Goal: Information Seeking & Learning: Find specific fact

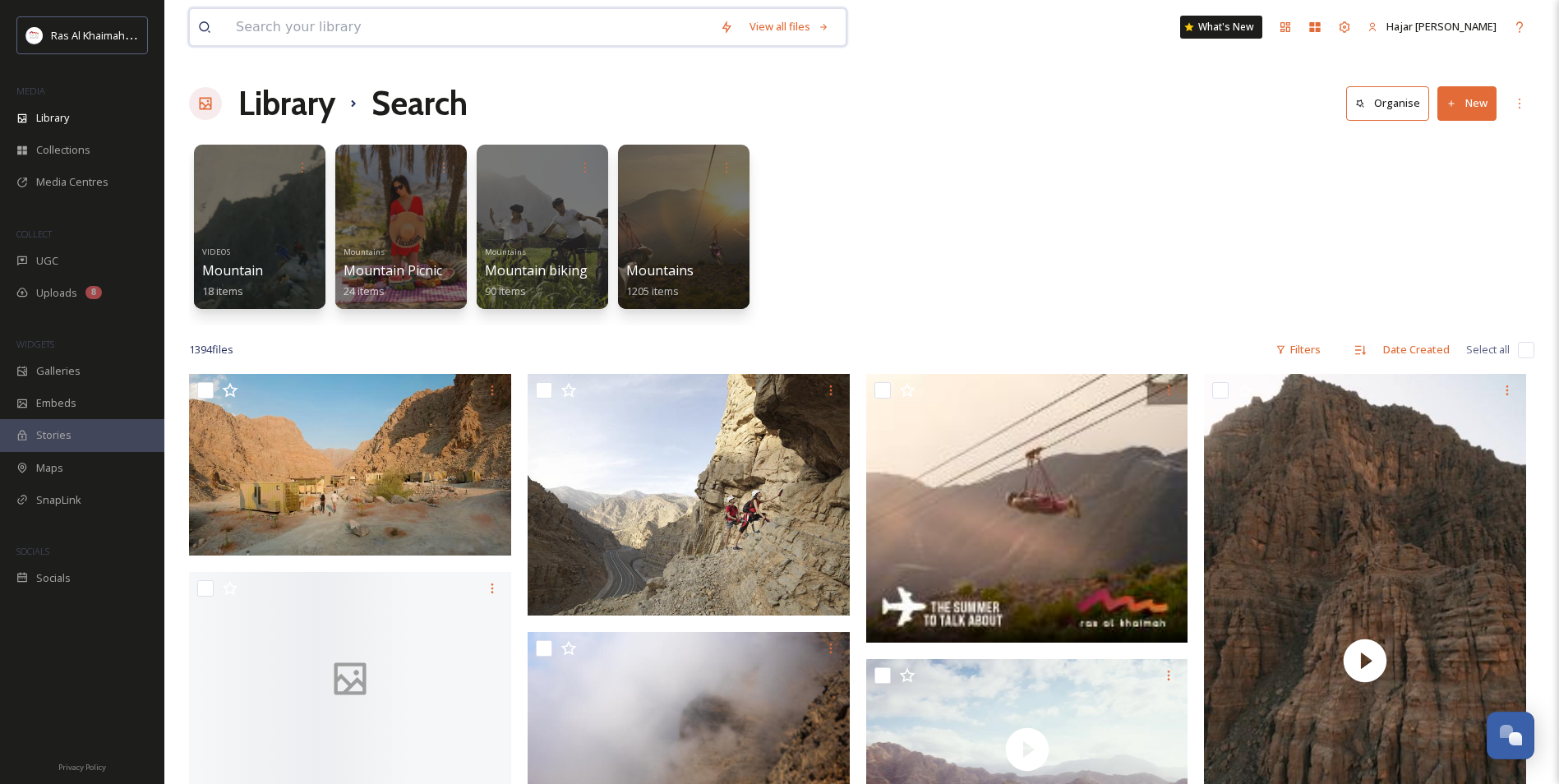
click at [245, 32] on input at bounding box center [469, 27] width 484 height 36
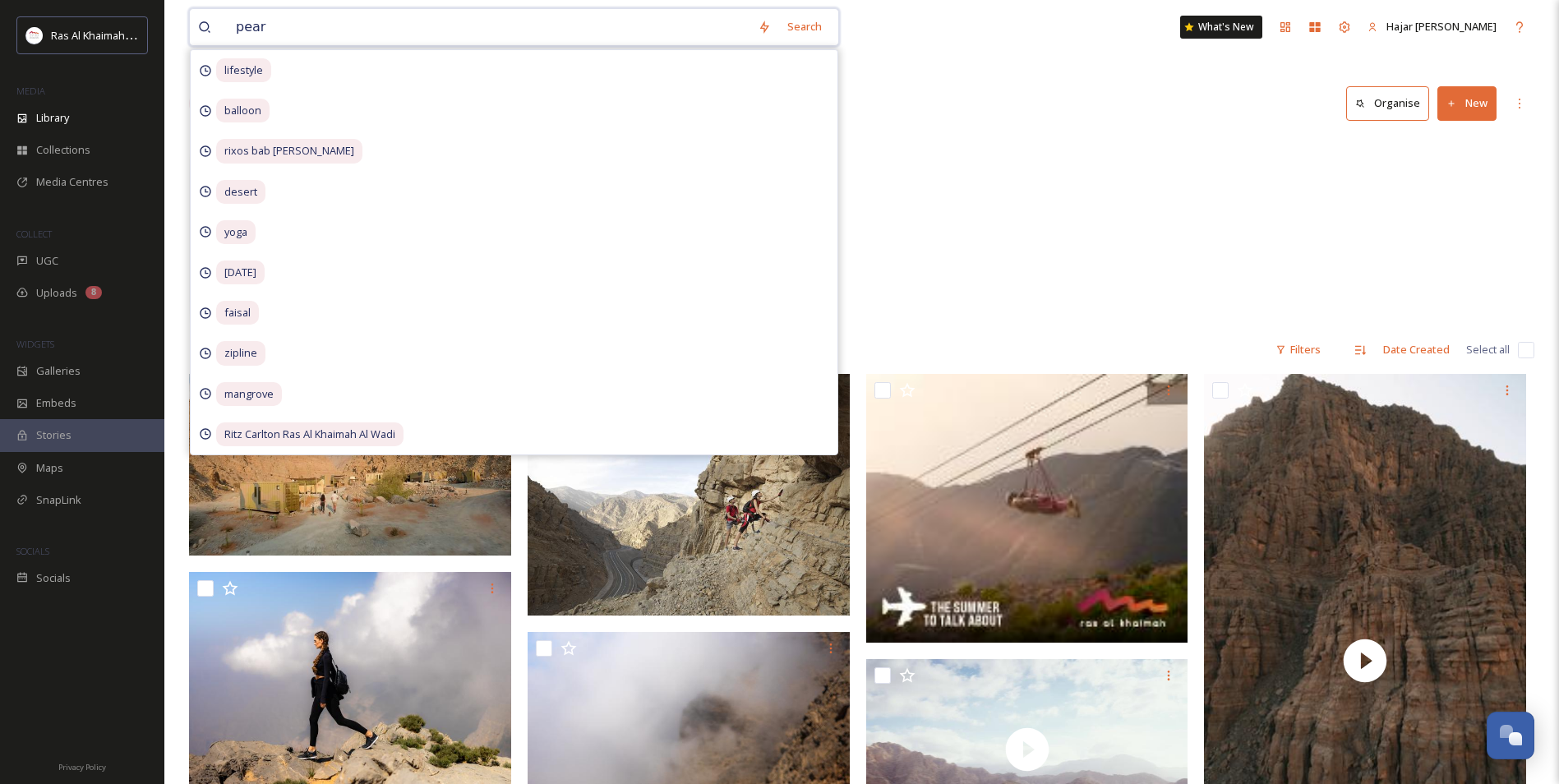
type input "pearl"
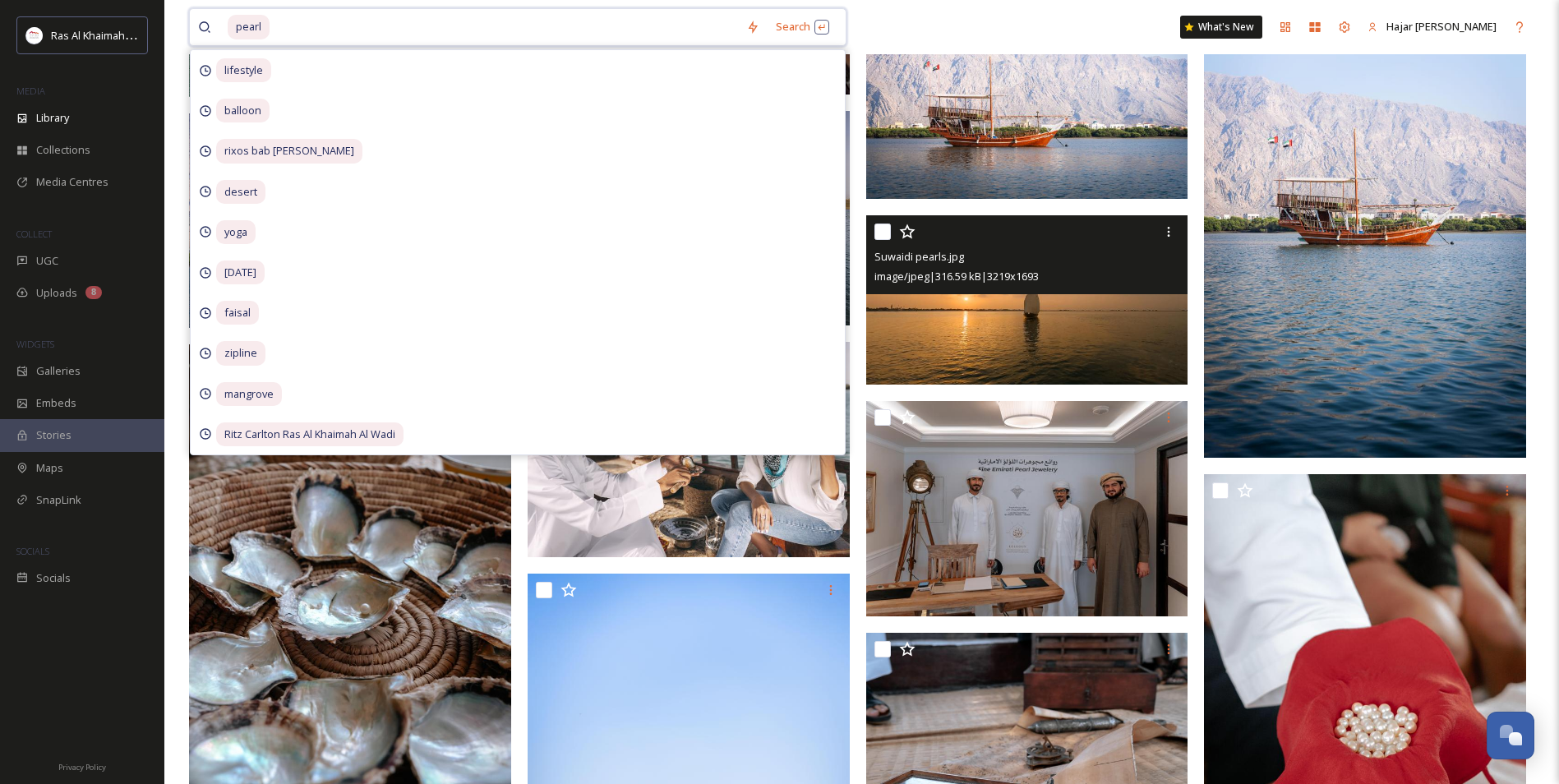
scroll to position [1561, 0]
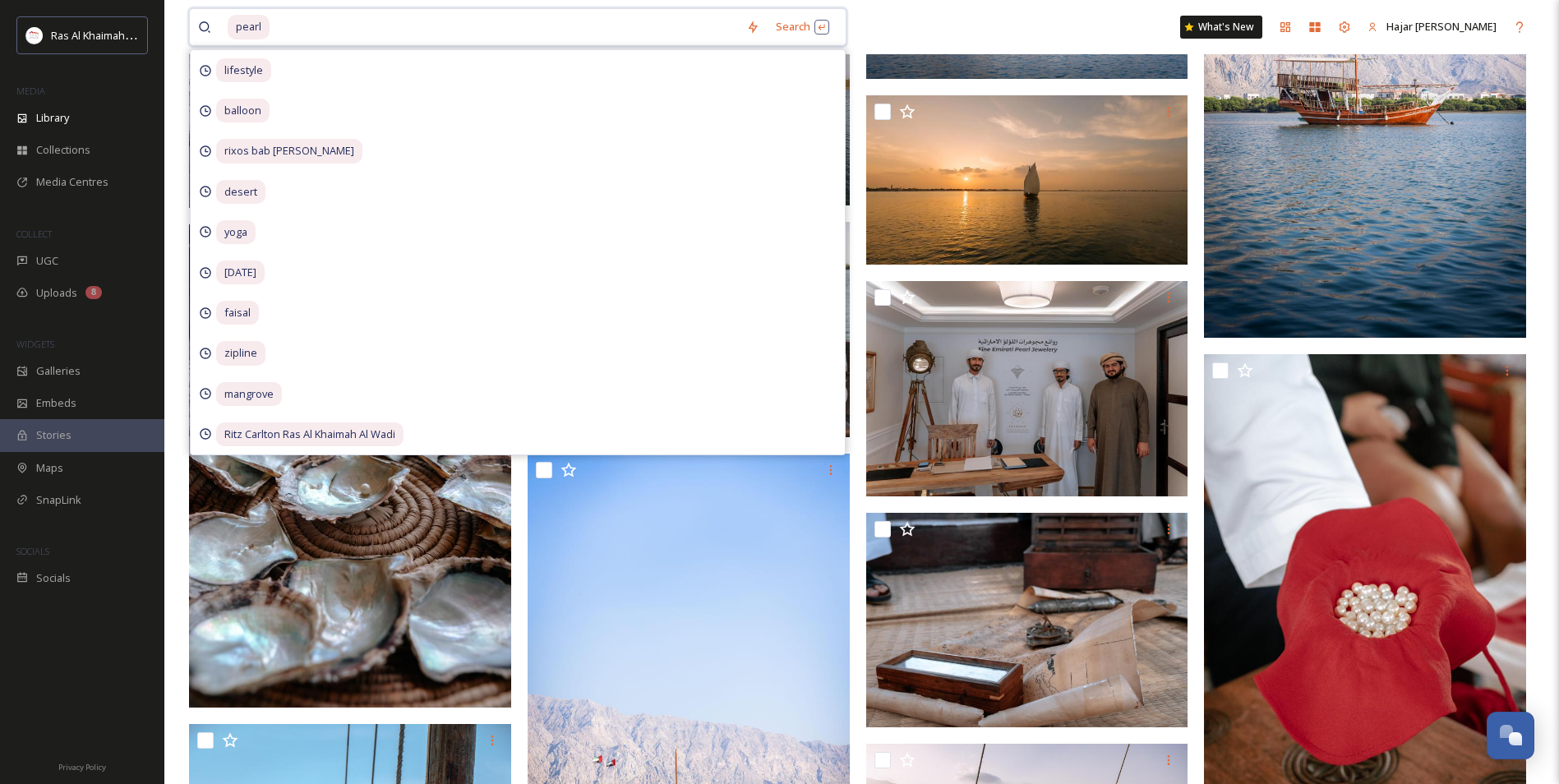
click at [537, 25] on input at bounding box center [505, 27] width 467 height 36
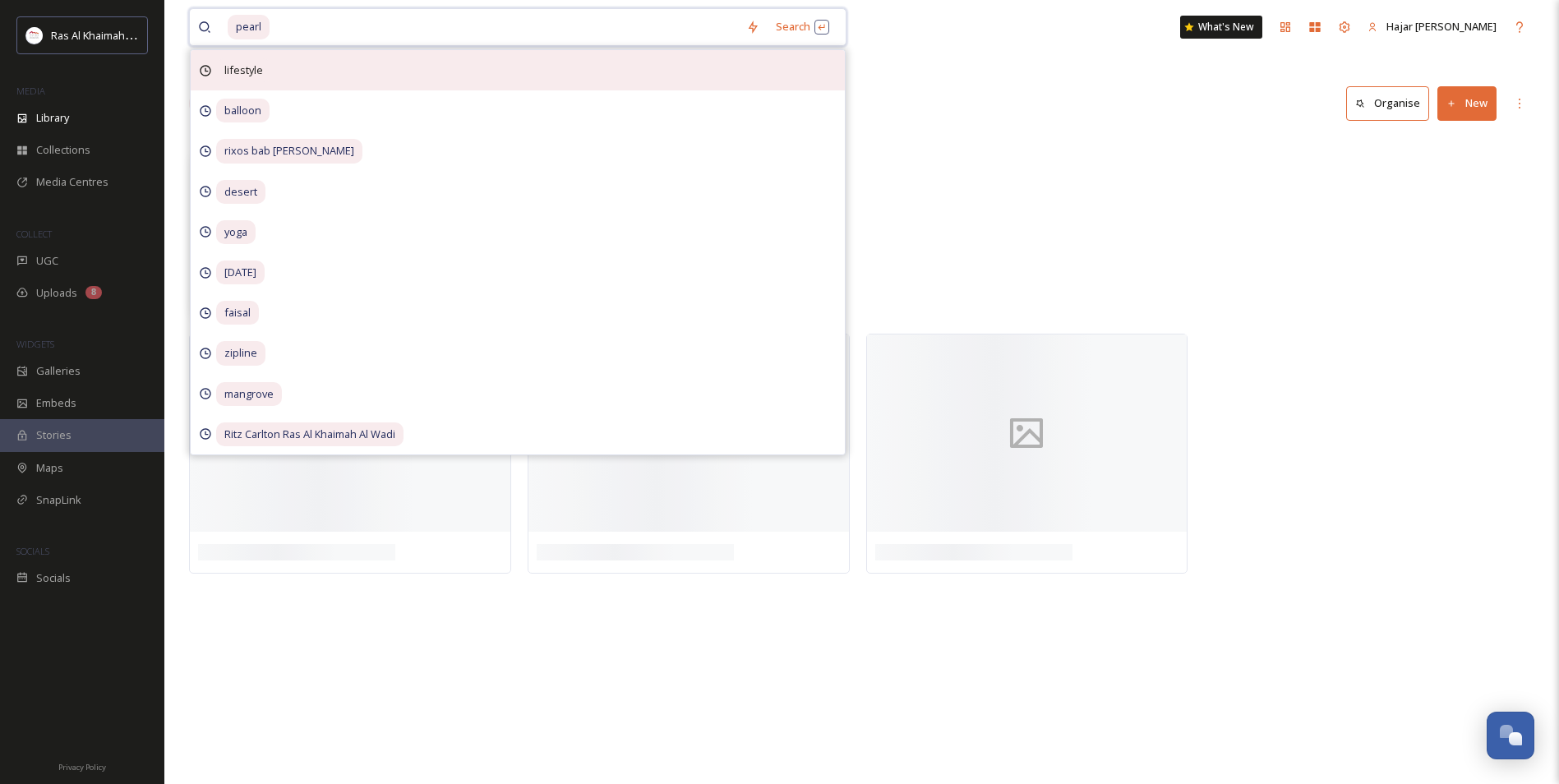
scroll to position [0, 0]
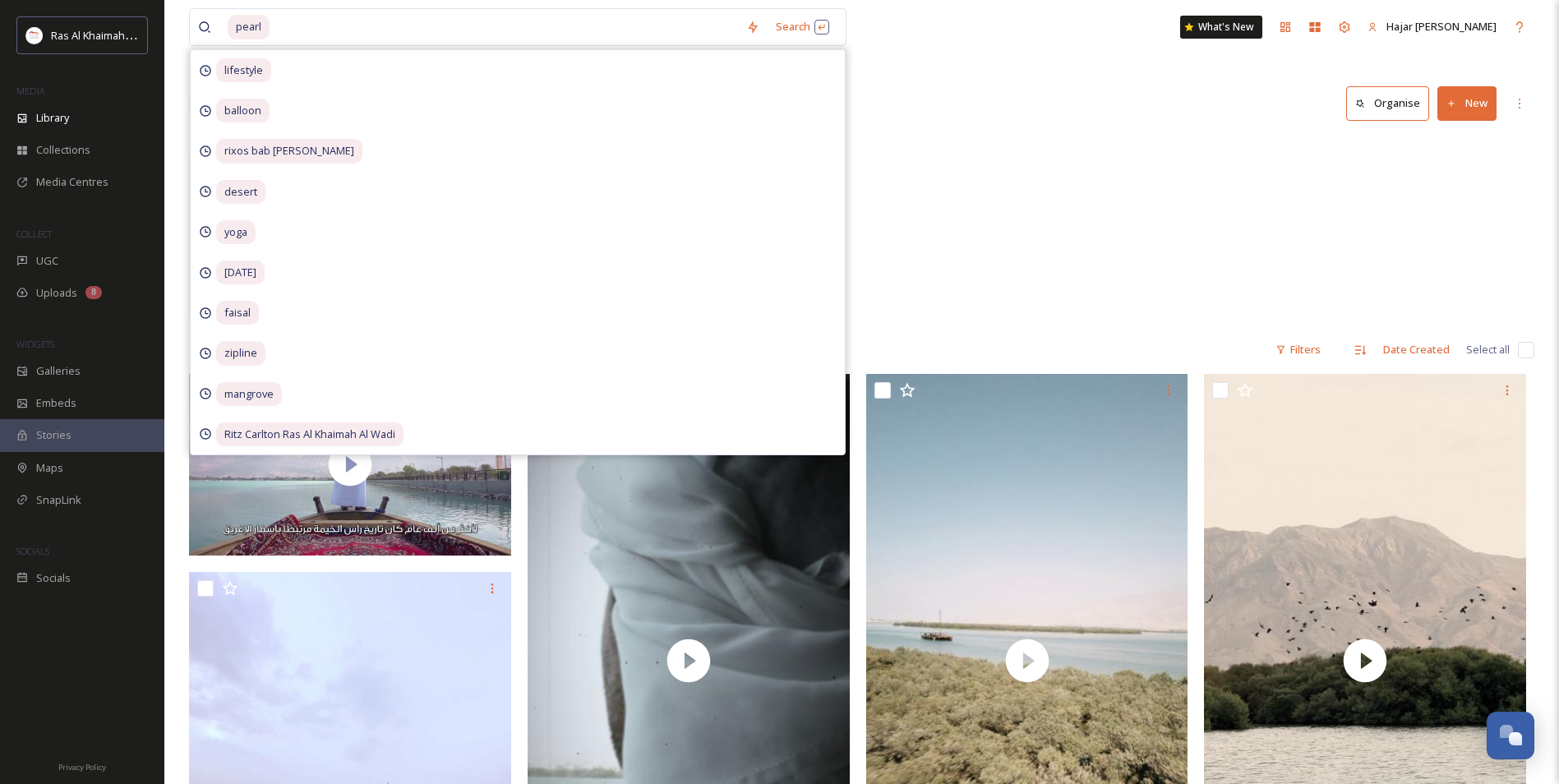
click at [894, 21] on div "pearl Search lifestyle balloon rixos bab [PERSON_NAME] desert yoga [DATE] faisa…" at bounding box center [861, 27] width 1345 height 54
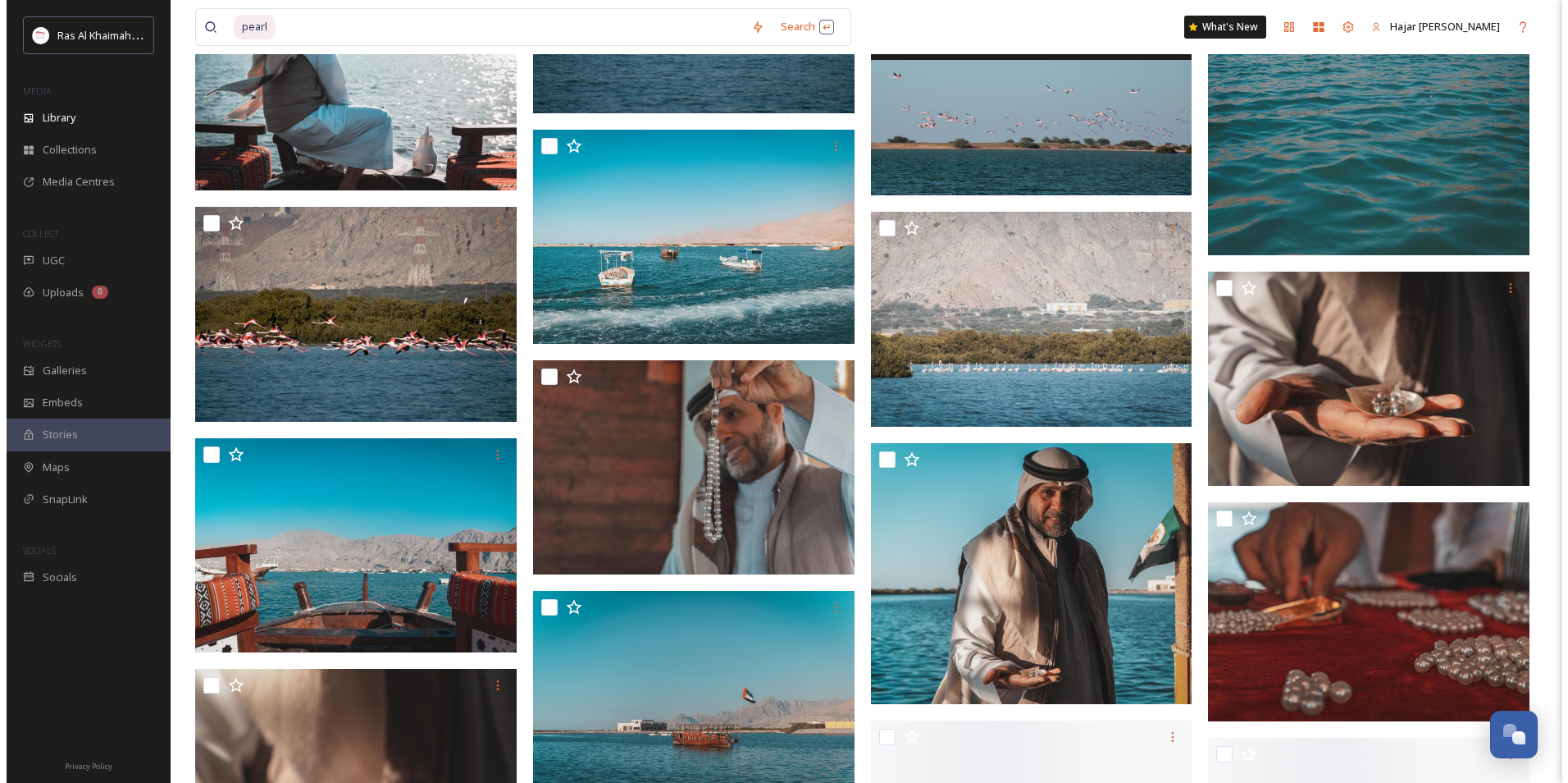
scroll to position [5908, 0]
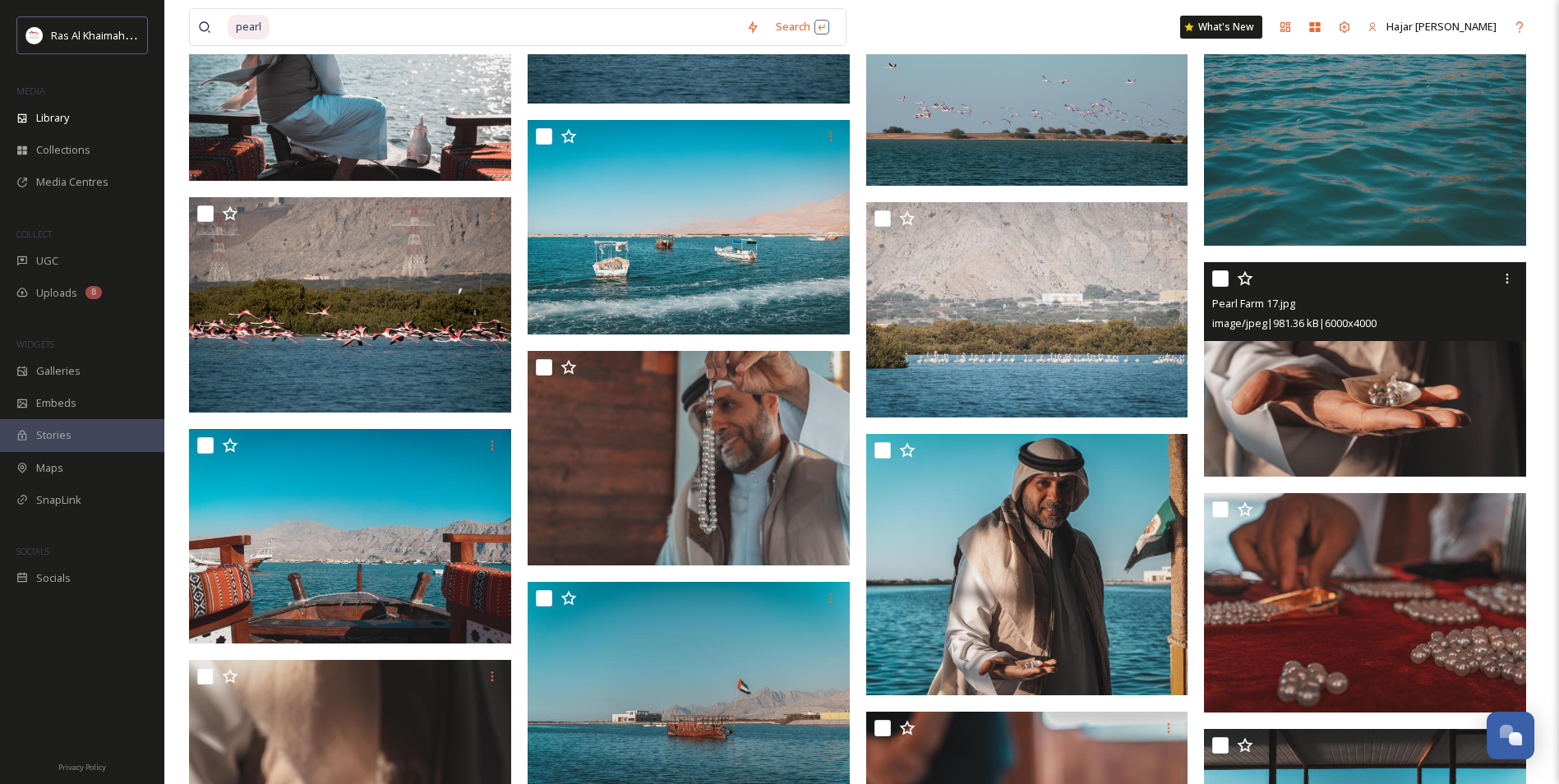
click at [1308, 396] on img at bounding box center [1364, 370] width 322 height 216
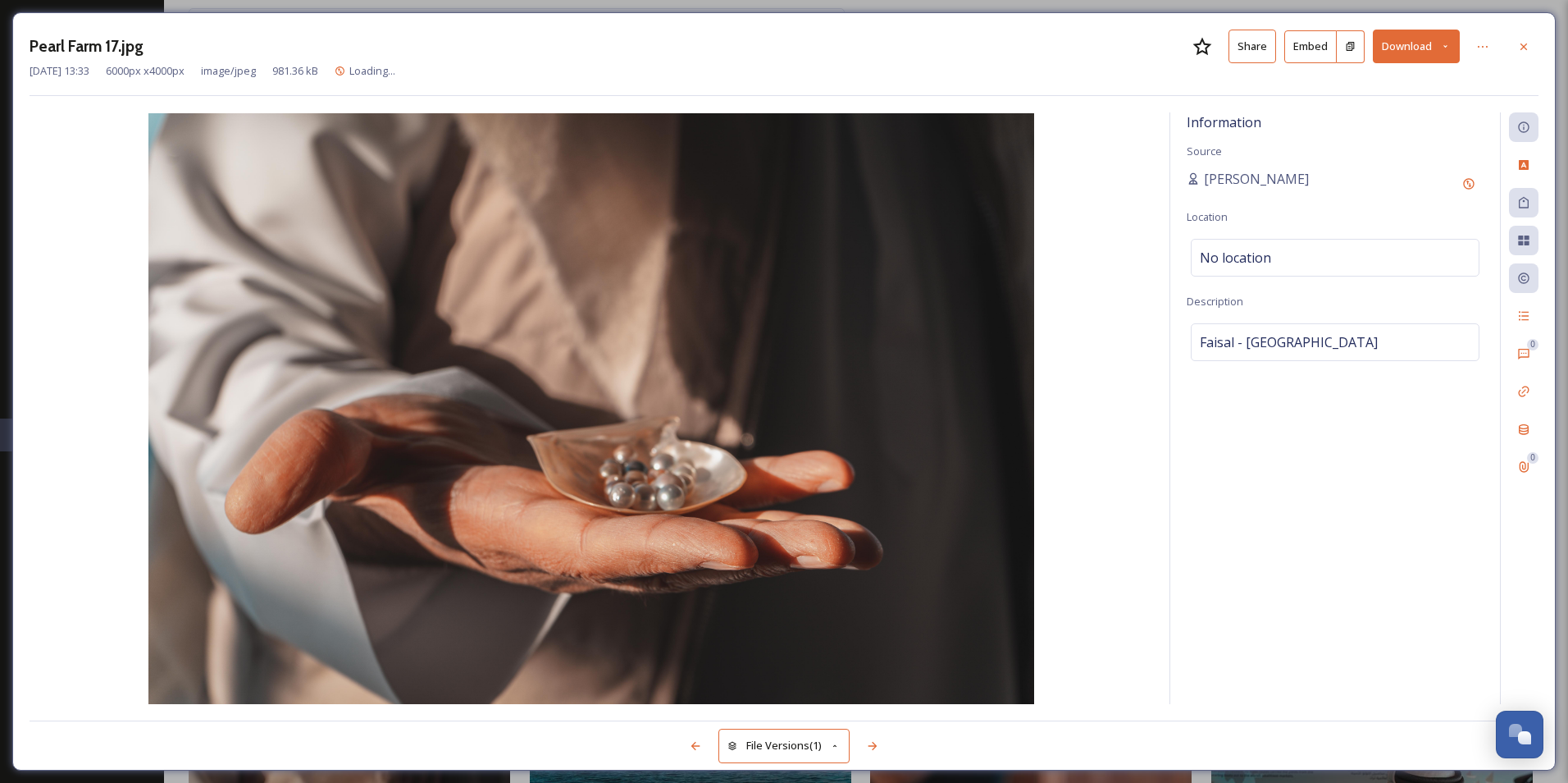
click at [1241, 50] on button "Share" at bounding box center [1252, 46] width 47 height 34
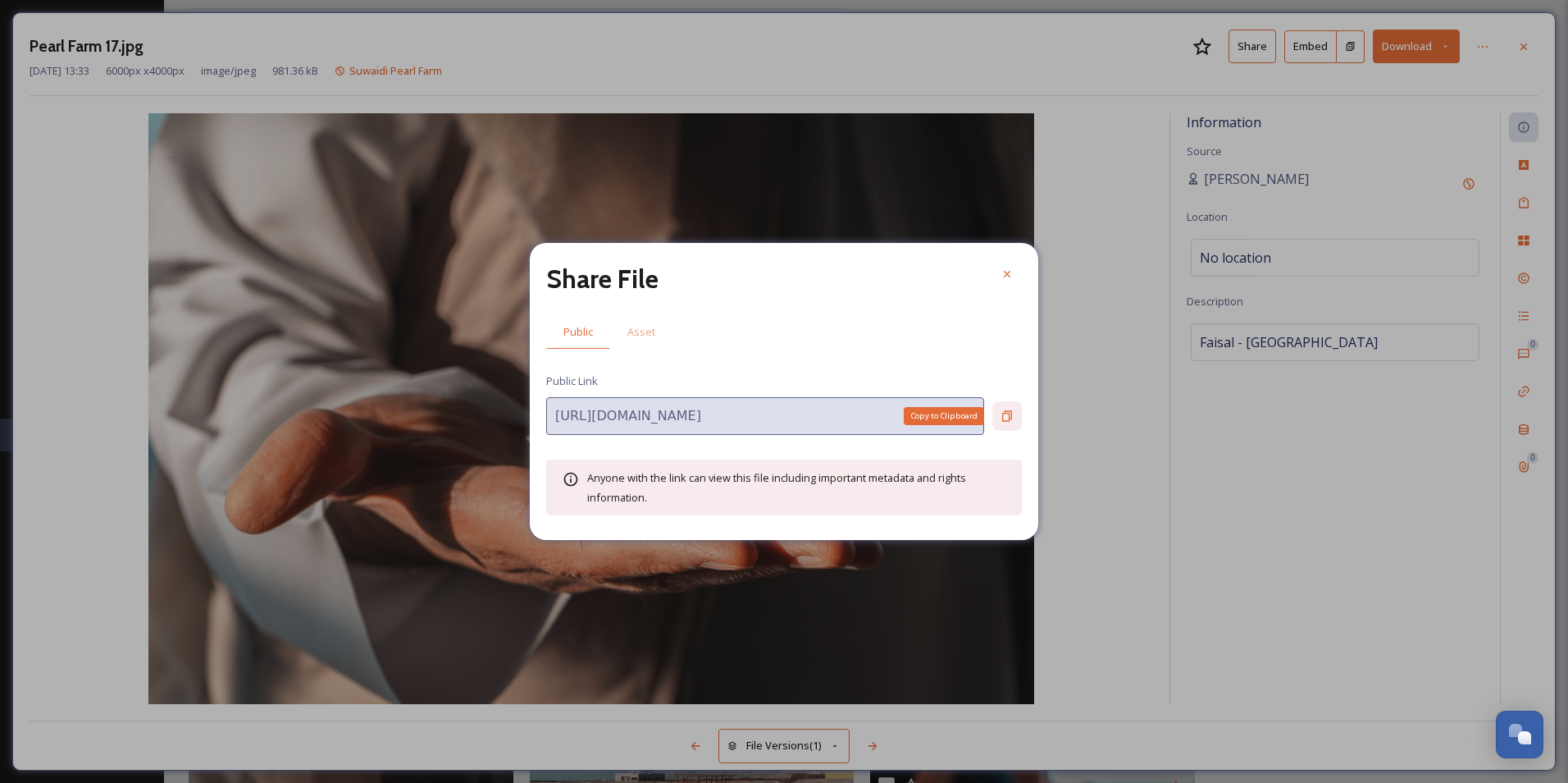
click at [1003, 414] on icon at bounding box center [1007, 416] width 10 height 11
